Goal: Transaction & Acquisition: Purchase product/service

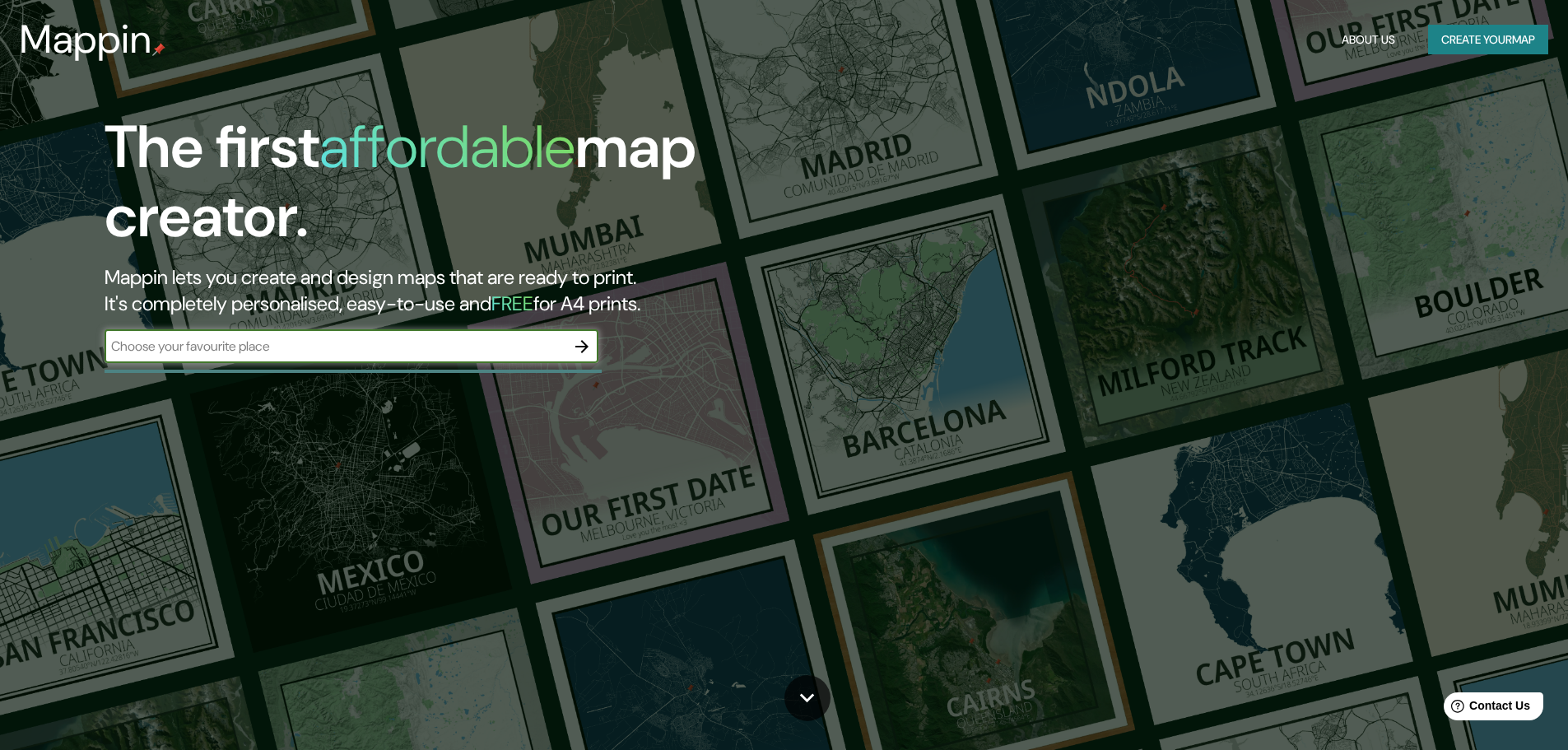
click at [476, 349] on input "text" at bounding box center [335, 345] width 461 height 19
type input "peru lima"
click at [311, 351] on input "peru lima" at bounding box center [335, 345] width 461 height 19
click at [304, 348] on input "peru lima" at bounding box center [335, 345] width 461 height 19
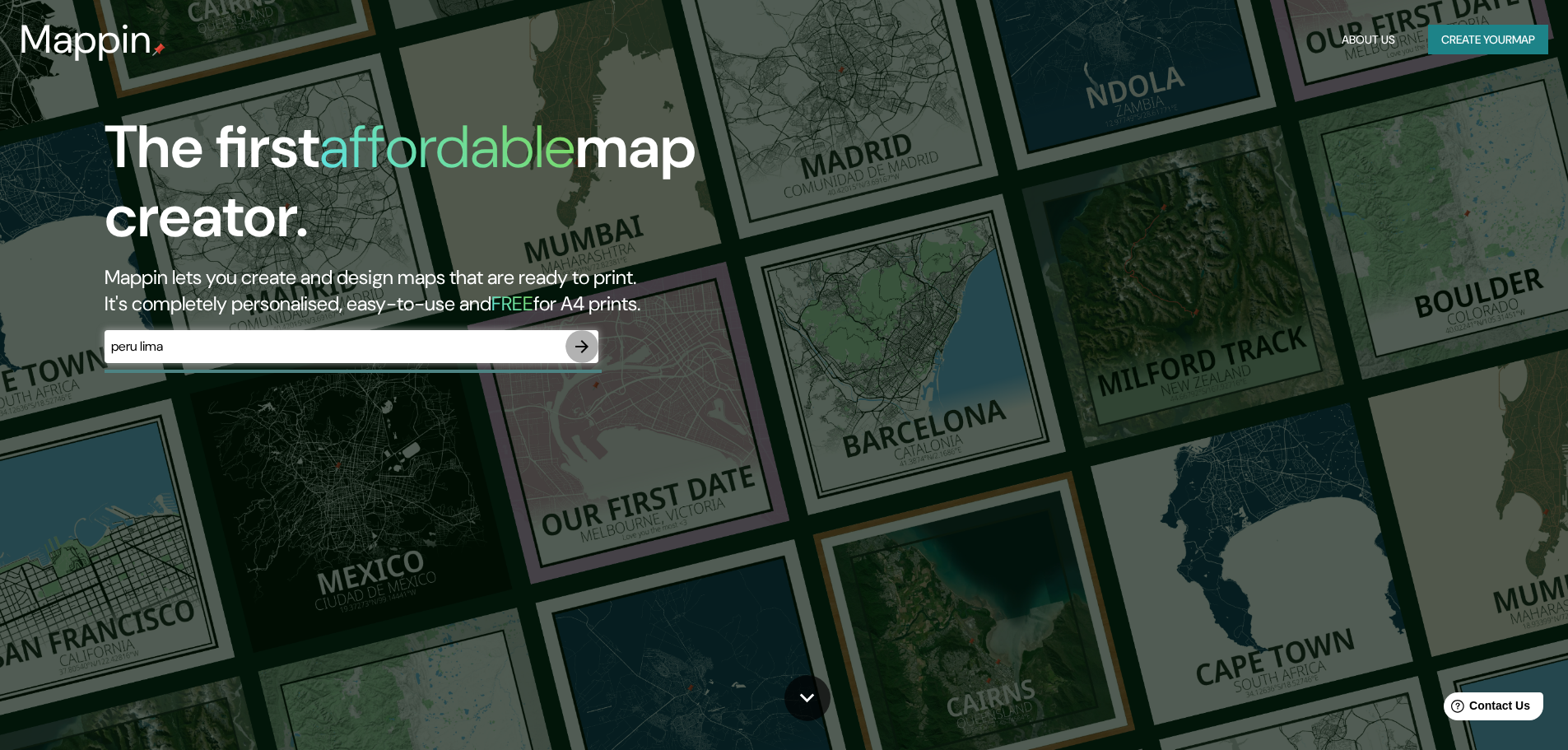
click at [589, 351] on icon "button" at bounding box center [582, 346] width 20 height 20
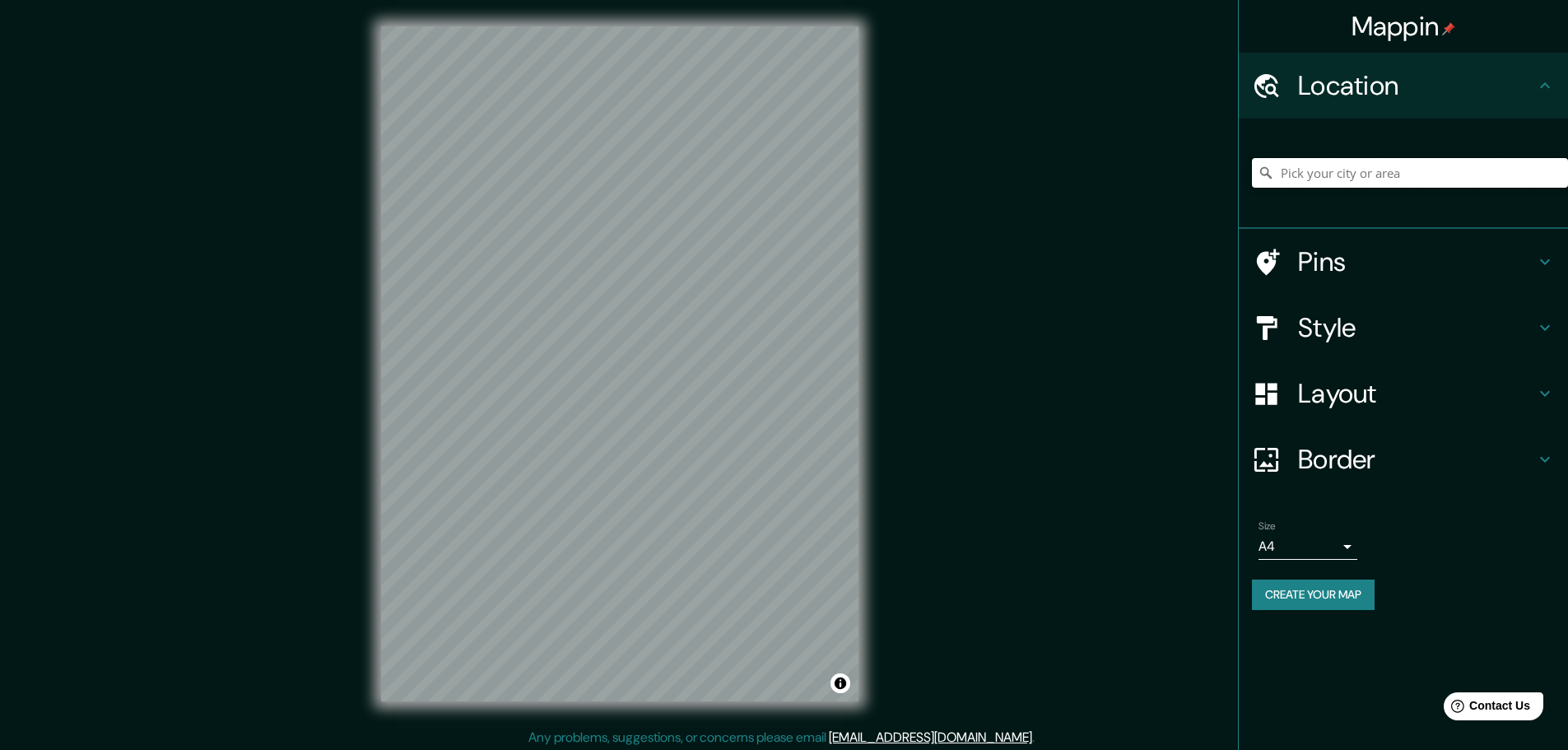
click at [1349, 175] on input "Pick your city or area" at bounding box center [1409, 172] width 316 height 29
click at [1353, 174] on input "Pick your city or area" at bounding box center [1409, 172] width 316 height 29
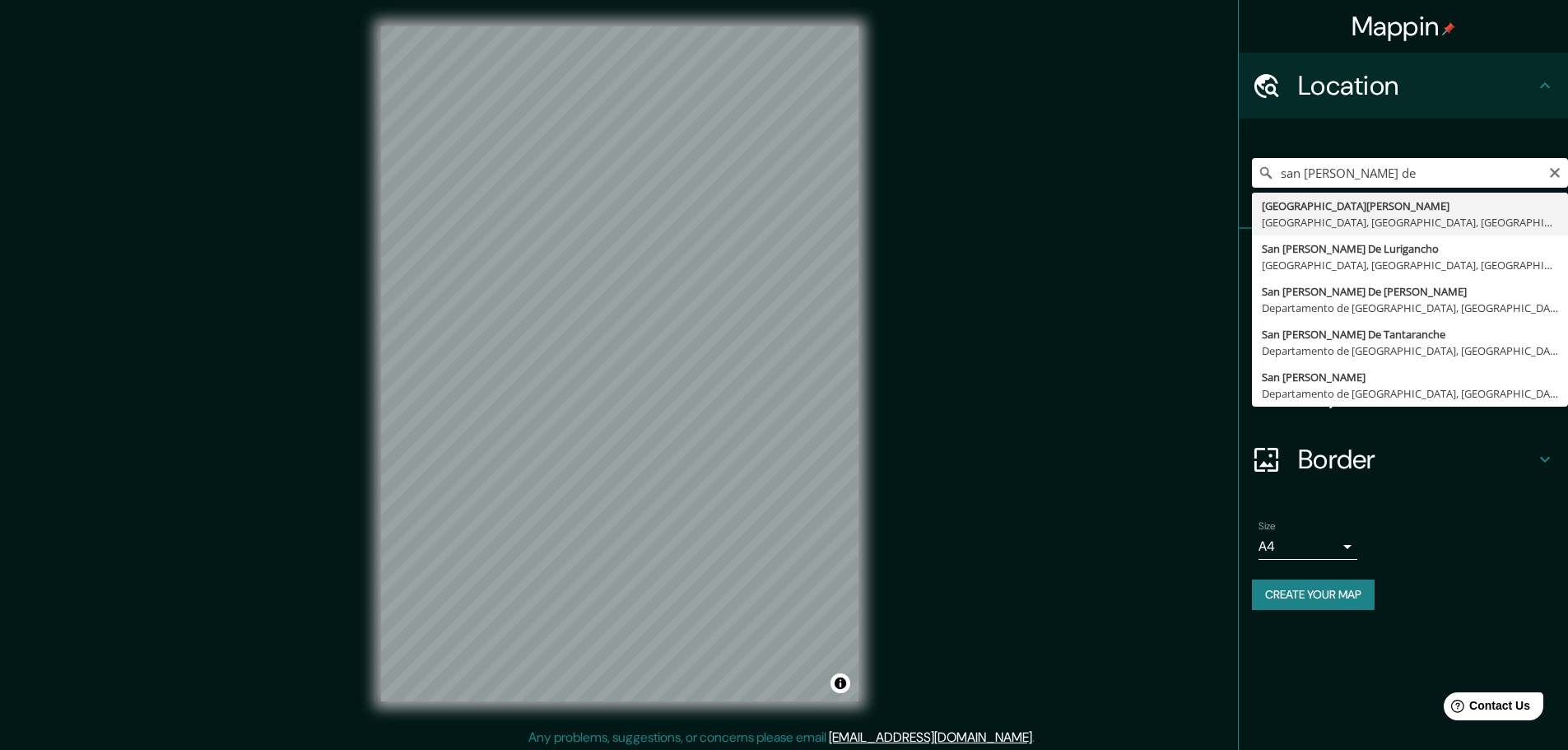
type input "[GEOGRAPHIC_DATA][PERSON_NAME], [GEOGRAPHIC_DATA], [GEOGRAPHIC_DATA], [GEOGRAPH…"
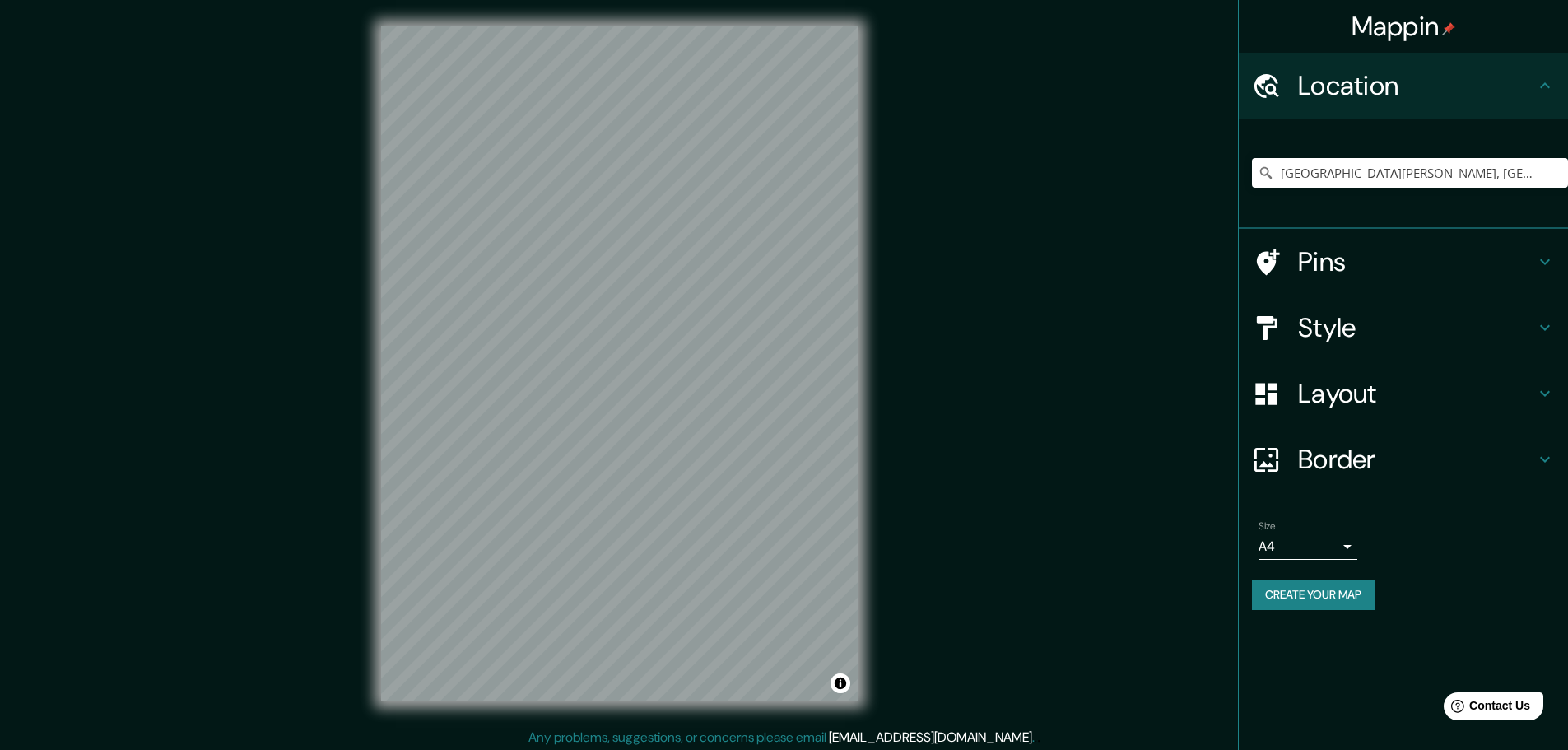
click at [166, 98] on div "Mappin Location [GEOGRAPHIC_DATA][PERSON_NAME], [GEOGRAPHIC_DATA], [GEOGRAPHIC_…" at bounding box center [784, 376] width 1568 height 754
